Goal: Find specific page/section: Find specific page/section

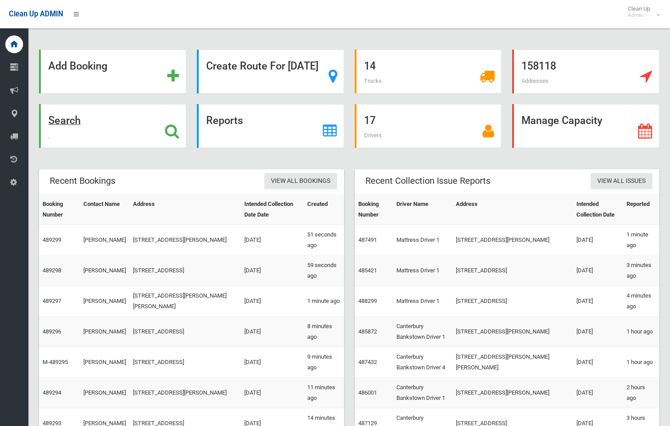
click at [186, 130] on div "Search" at bounding box center [112, 126] width 147 height 44
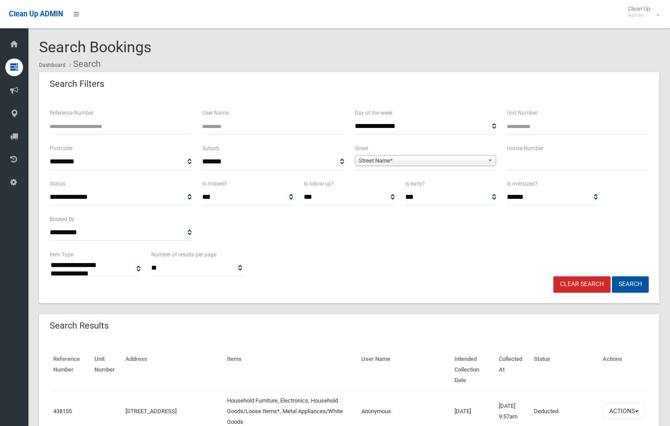
select select
click at [417, 160] on span "Street Name*" at bounding box center [422, 161] width 126 height 11
click at [401, 160] on span "Street Name*" at bounding box center [422, 161] width 126 height 11
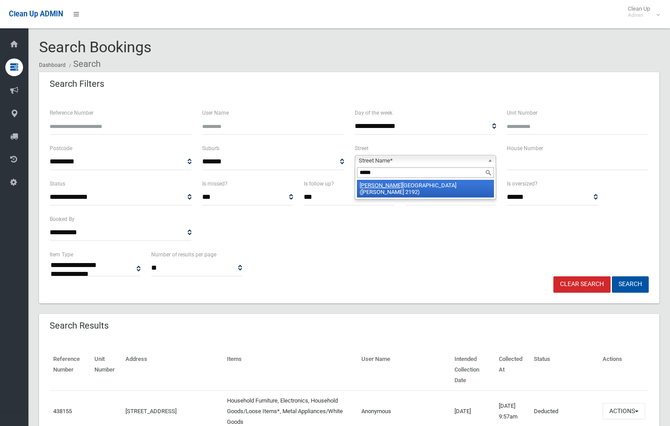
type input "*****"
click at [401, 181] on li "Drumm ond Street (BELMORE 2192)" at bounding box center [425, 189] width 137 height 18
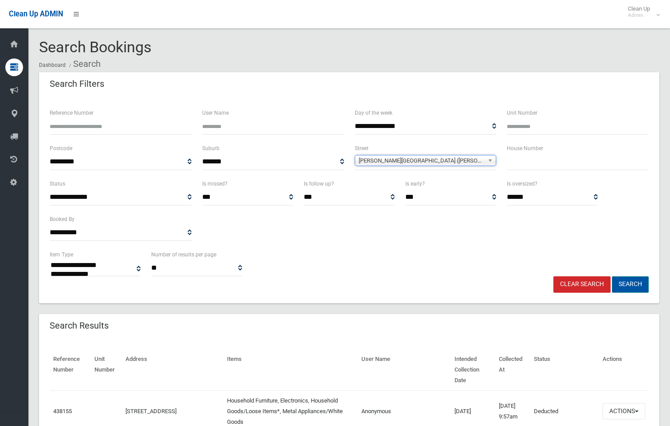
click at [621, 287] on button "Search" at bounding box center [630, 285] width 37 height 16
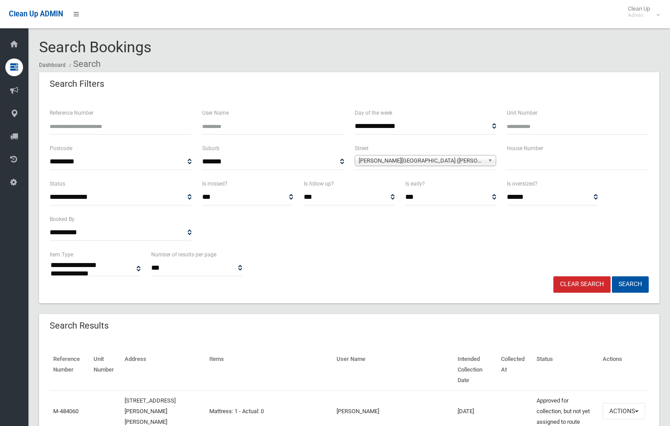
select select
click at [526, 158] on input "text" at bounding box center [578, 162] width 142 height 16
type input "*****"
click at [627, 282] on button "Search" at bounding box center [630, 285] width 37 height 16
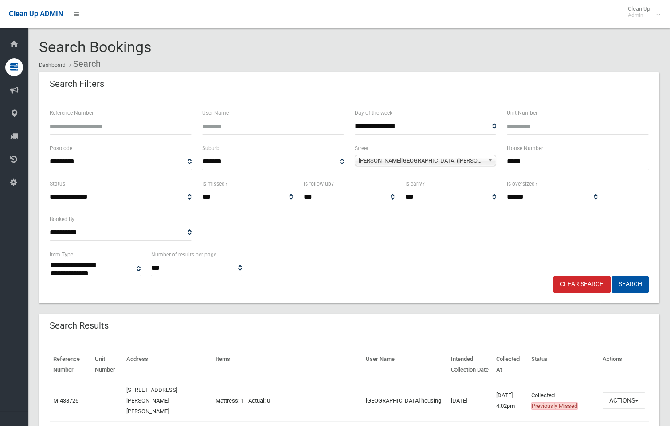
select select
